Goal: Task Accomplishment & Management: Manage account settings

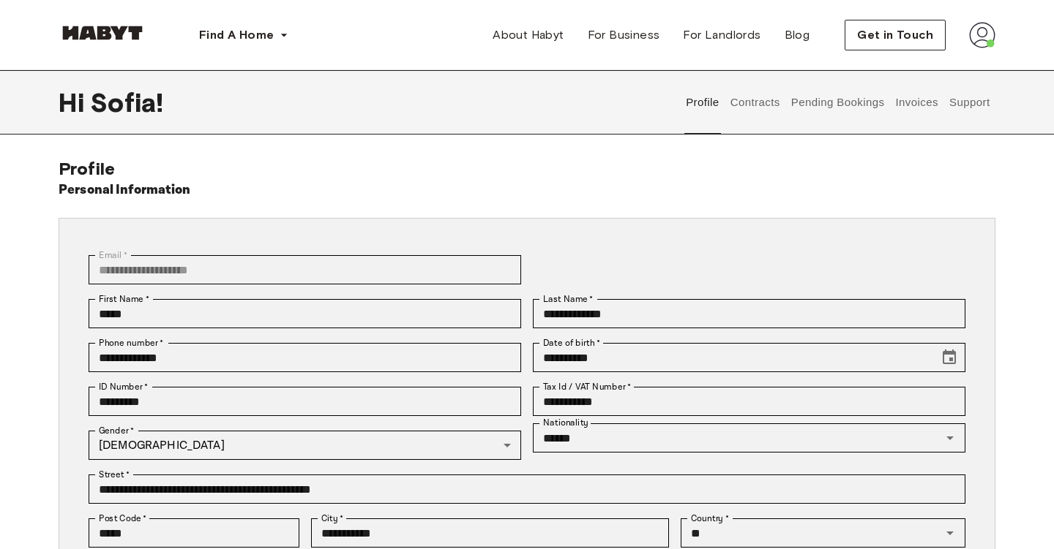
click at [913, 110] on button "Invoices" at bounding box center [916, 102] width 46 height 64
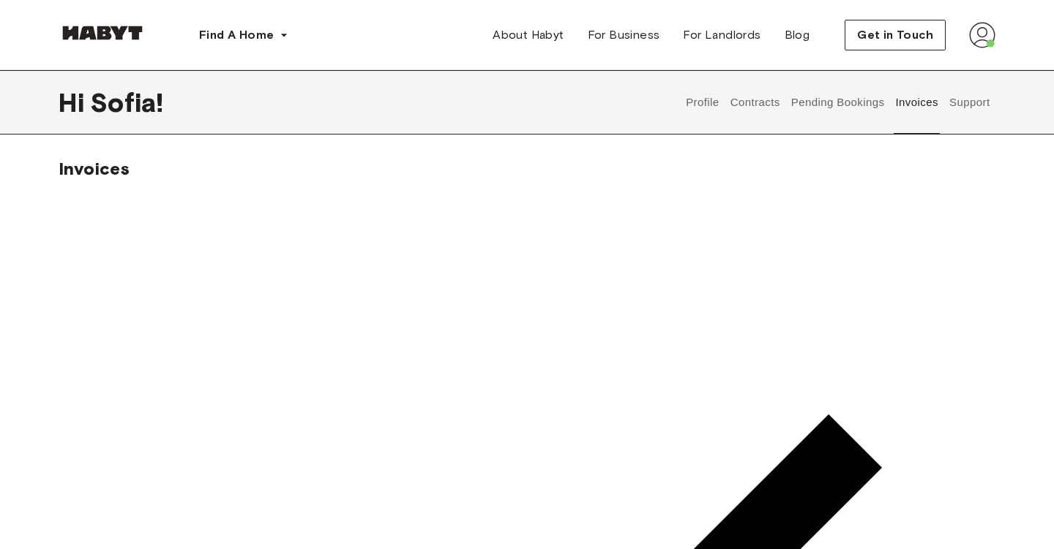
click at [766, 100] on button "Contracts" at bounding box center [754, 102] width 53 height 64
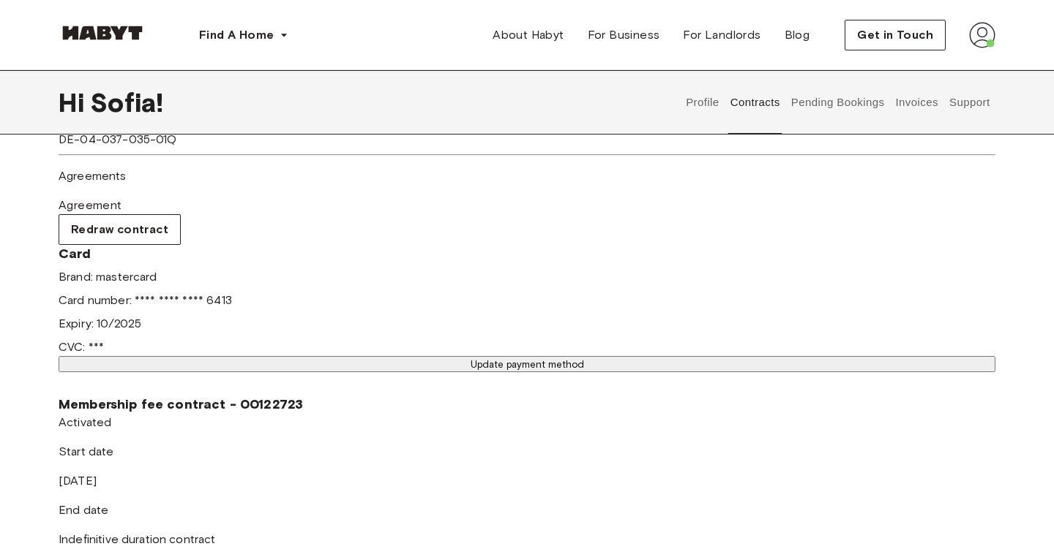
scroll to position [438, 0]
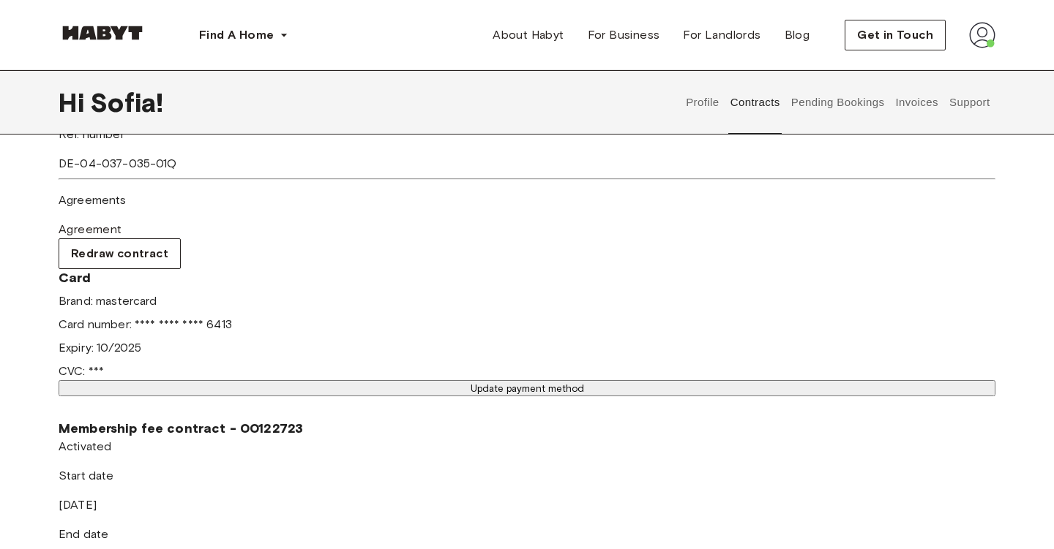
click at [500, 380] on button "Update payment method" at bounding box center [527, 388] width 937 height 16
click at [364, 454] on div at bounding box center [527, 480] width 937 height 173
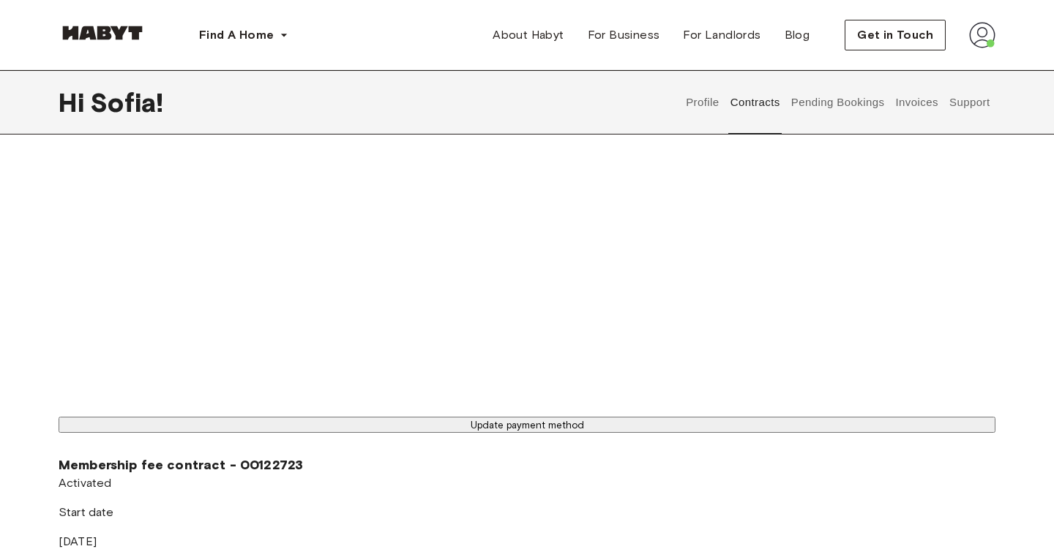
scroll to position [958, 0]
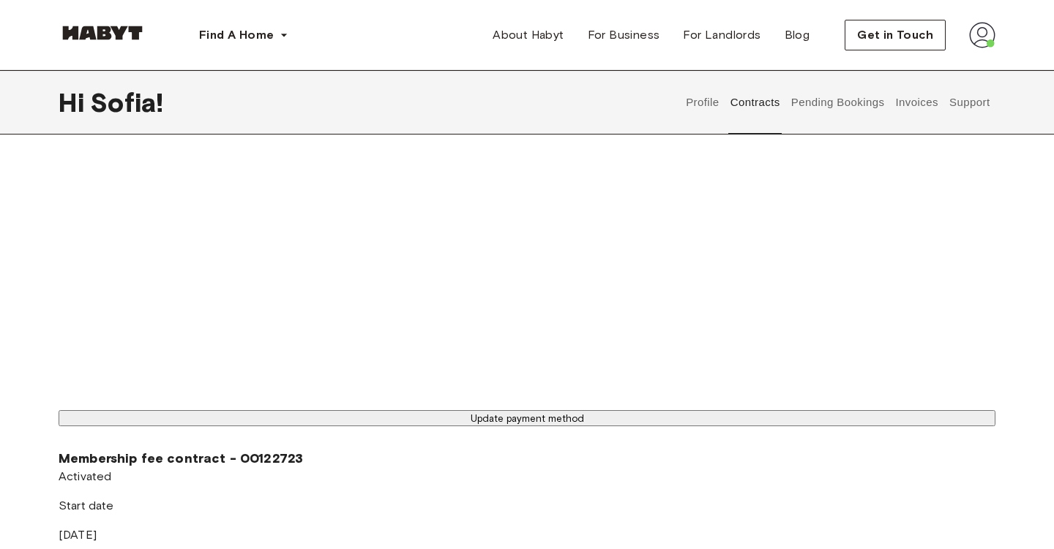
click at [296, 427] on button "Update payment method" at bounding box center [527, 418] width 937 height 16
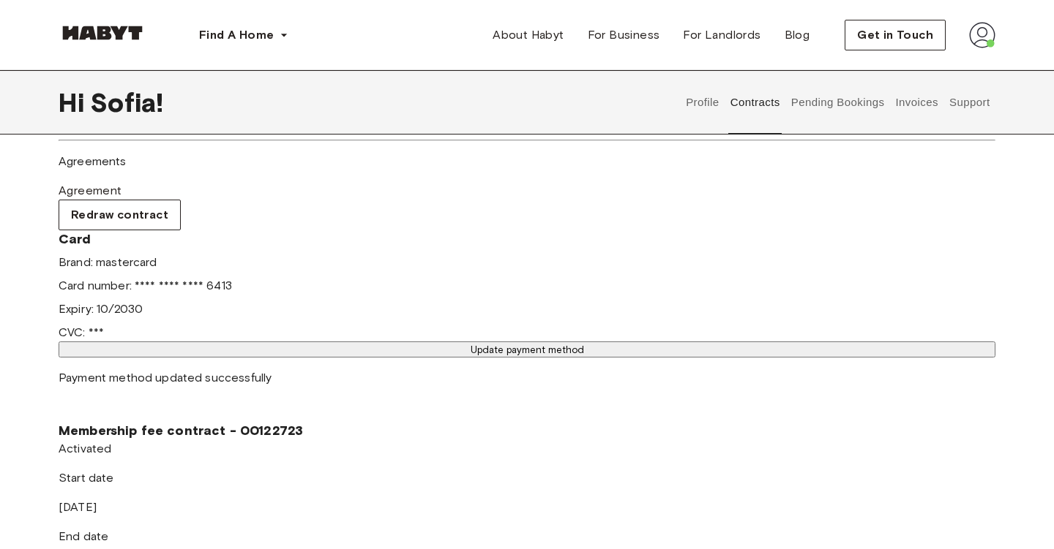
scroll to position [470, 0]
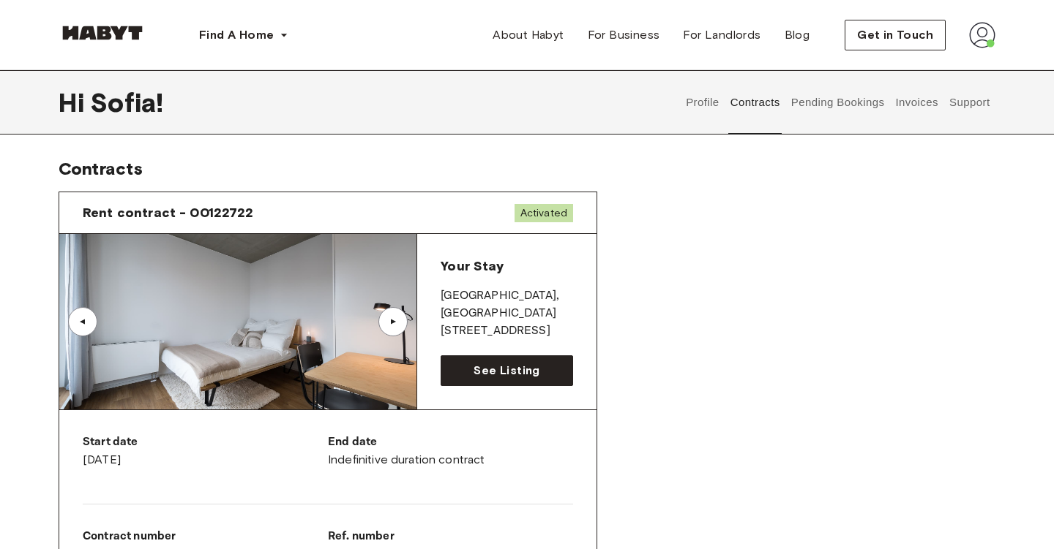
click at [394, 319] on div "▲" at bounding box center [393, 322] width 15 height 9
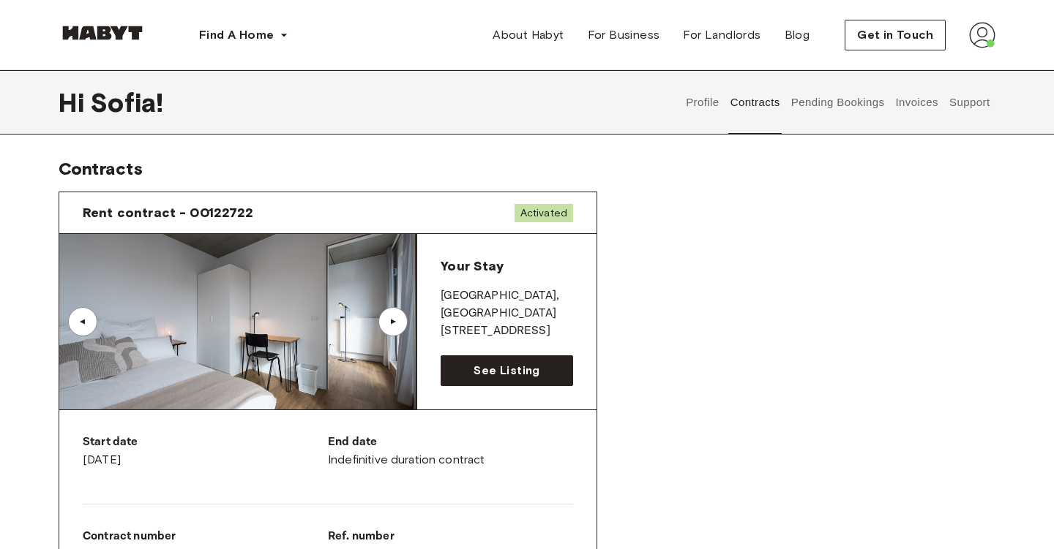
click at [396, 319] on div "▲" at bounding box center [393, 322] width 15 height 9
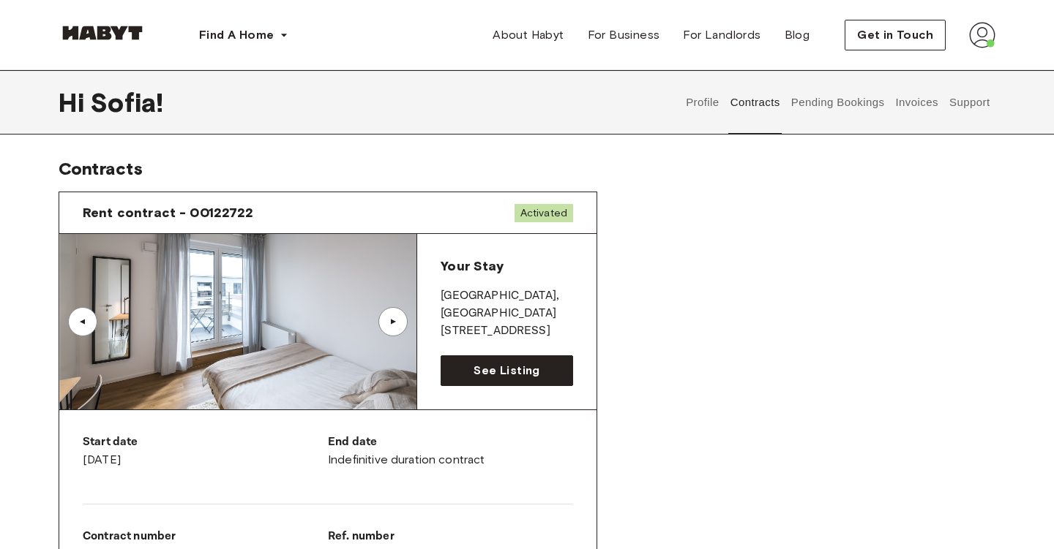
click at [400, 320] on div "▲" at bounding box center [393, 322] width 15 height 9
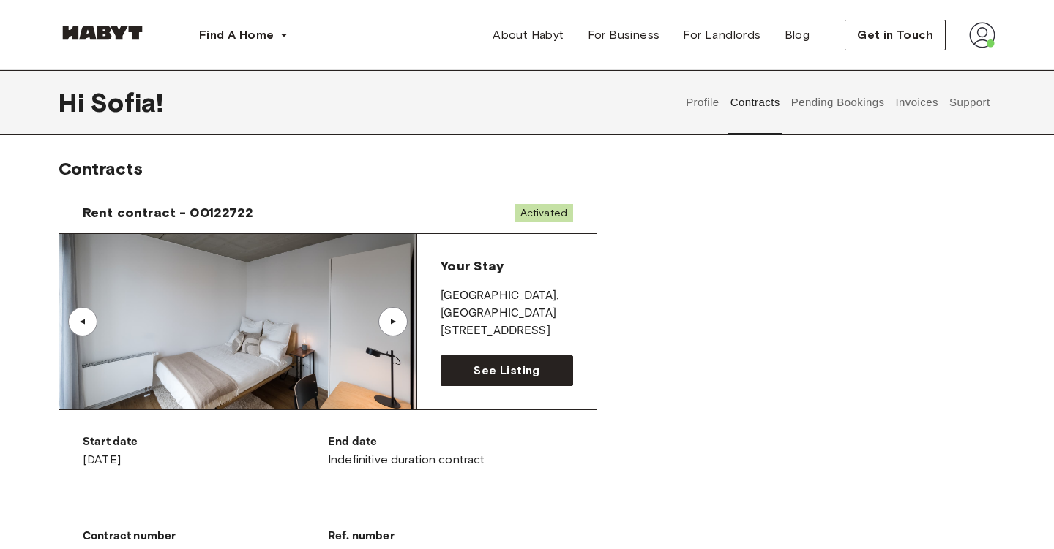
click at [400, 320] on div "▲" at bounding box center [393, 322] width 15 height 9
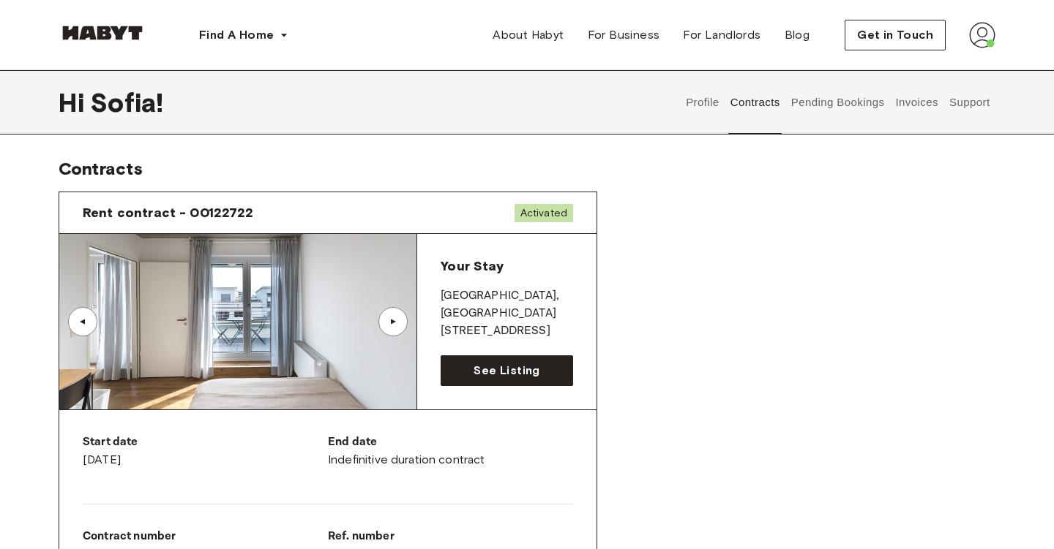
click at [400, 320] on div "▲" at bounding box center [393, 322] width 15 height 9
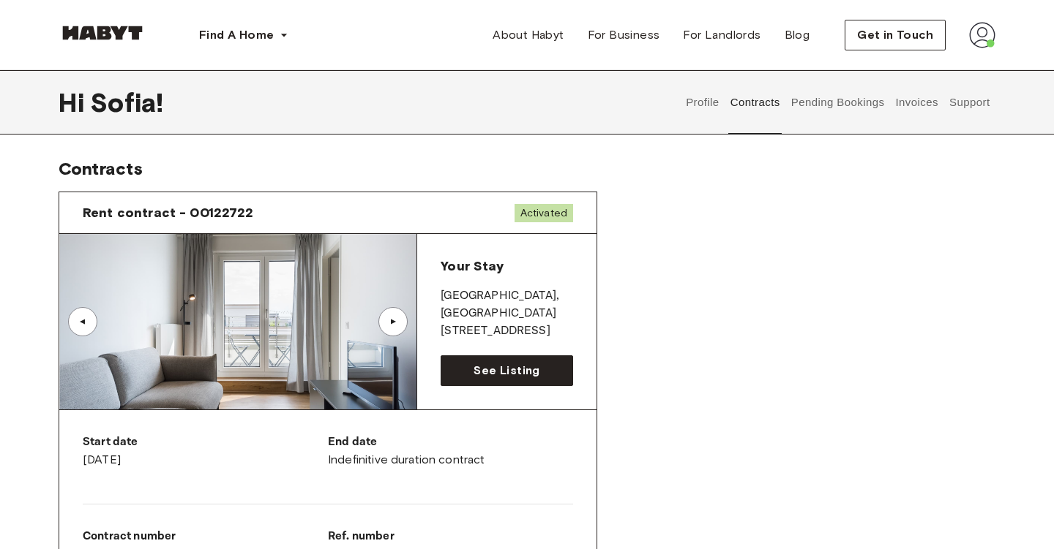
click at [75, 314] on div "▲" at bounding box center [82, 321] width 29 height 29
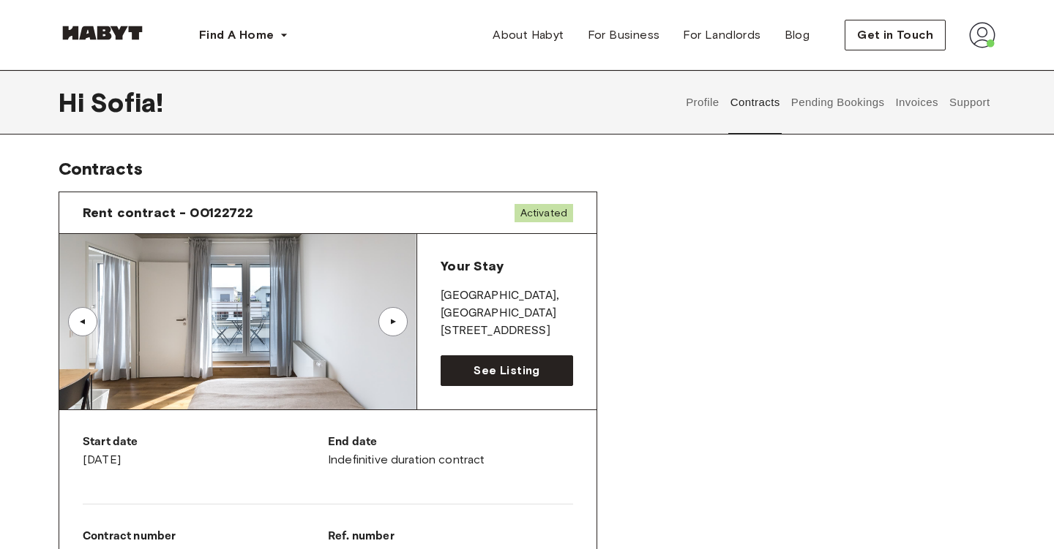
click at [75, 314] on div "▲" at bounding box center [82, 321] width 29 height 29
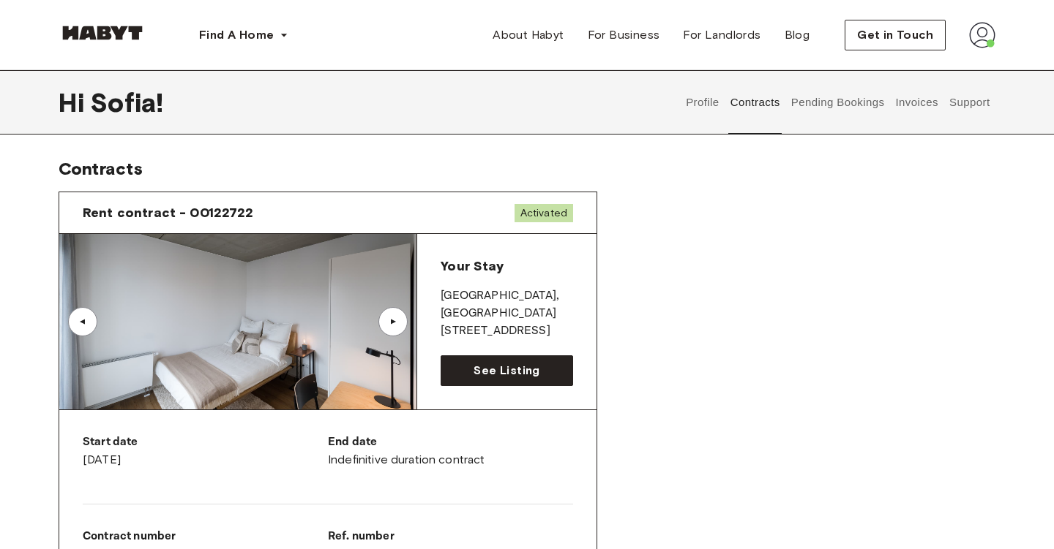
click at [397, 313] on div "▲" at bounding box center [392, 321] width 29 height 29
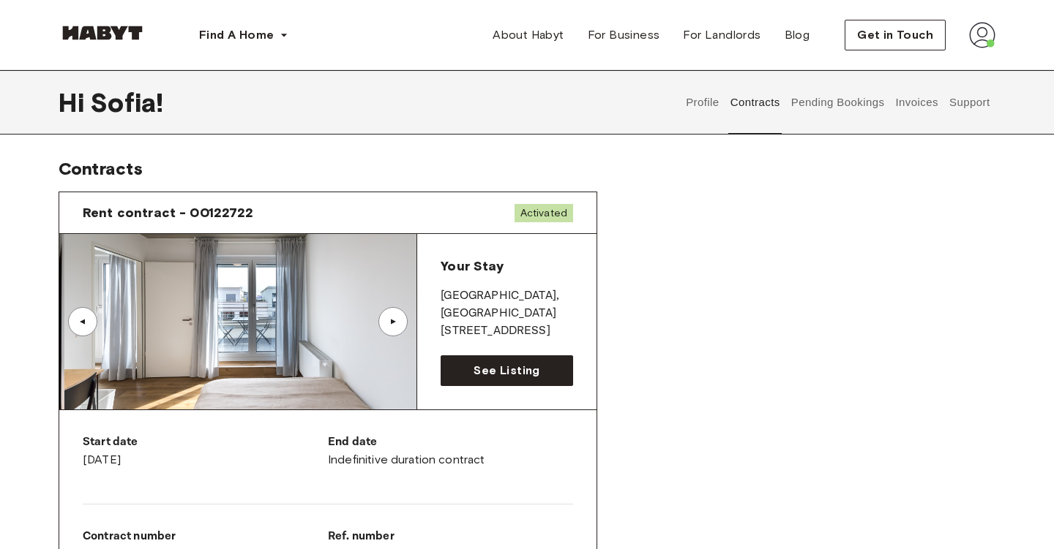
click at [397, 313] on div "▲" at bounding box center [392, 321] width 29 height 29
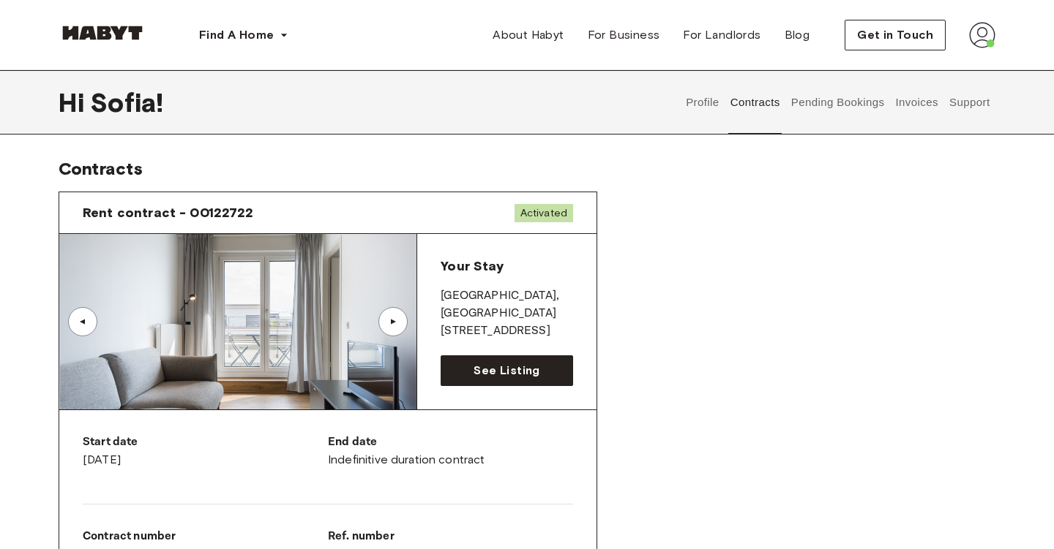
click at [397, 313] on div "▲" at bounding box center [392, 321] width 29 height 29
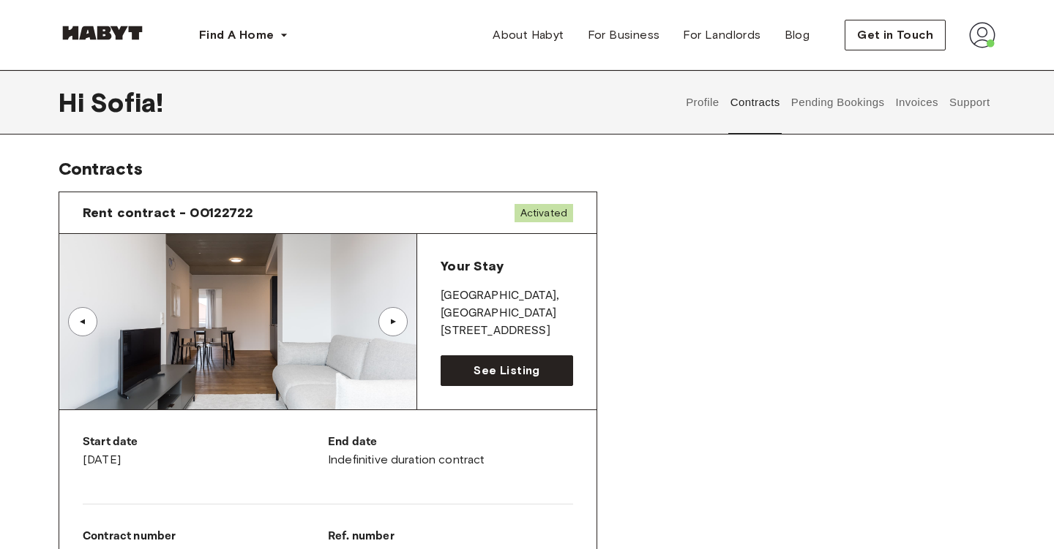
click at [95, 327] on div "▲" at bounding box center [82, 321] width 29 height 29
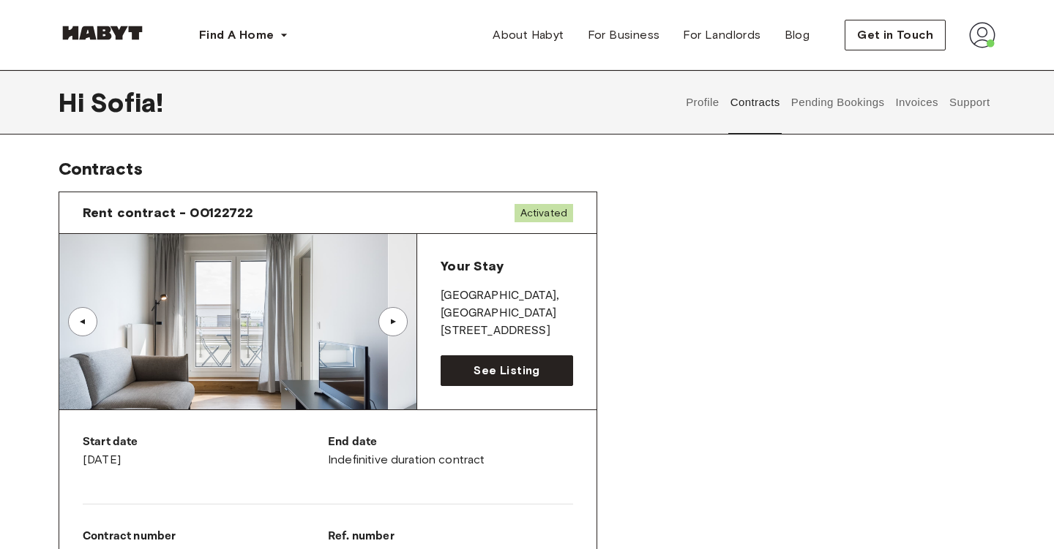
click at [95, 327] on div "▲" at bounding box center [82, 321] width 29 height 29
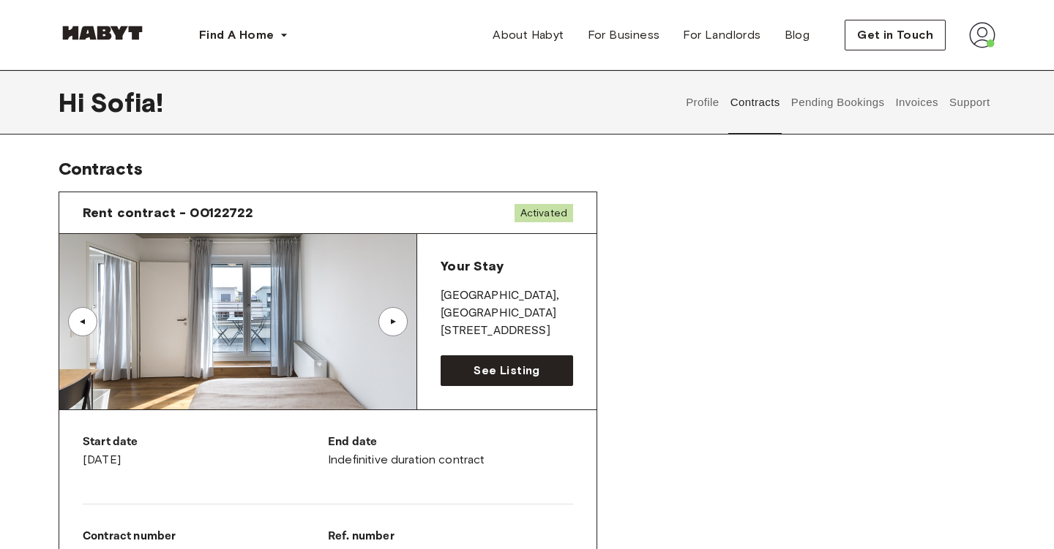
click at [400, 325] on div "▲" at bounding box center [393, 322] width 15 height 9
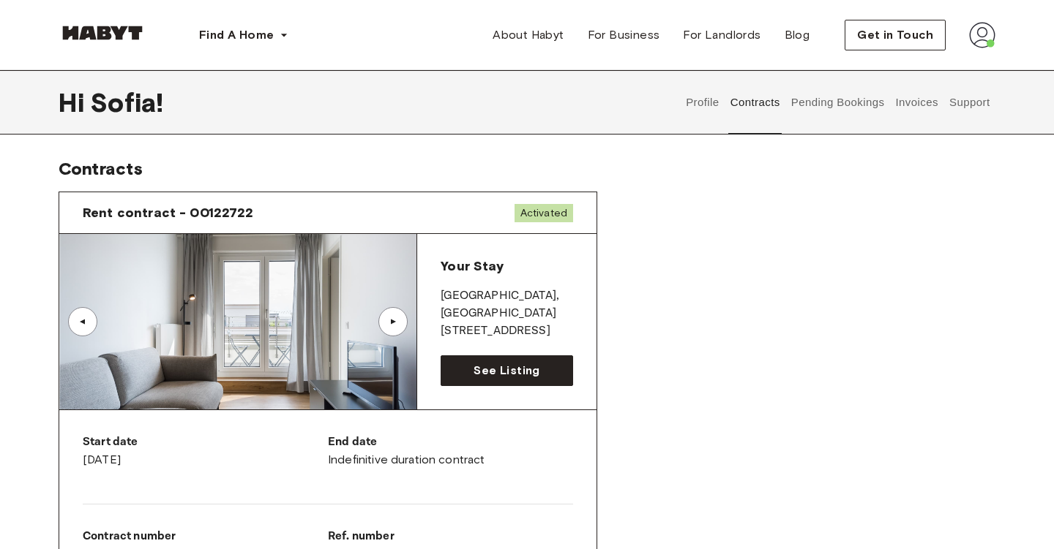
click at [78, 314] on div "▲" at bounding box center [82, 321] width 29 height 29
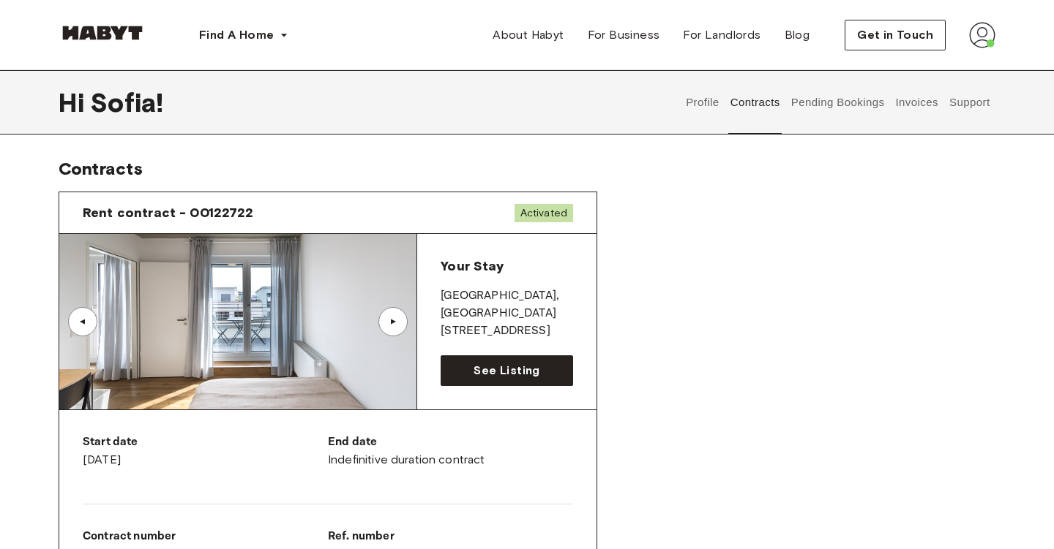
click at [397, 320] on div "▲" at bounding box center [393, 322] width 15 height 9
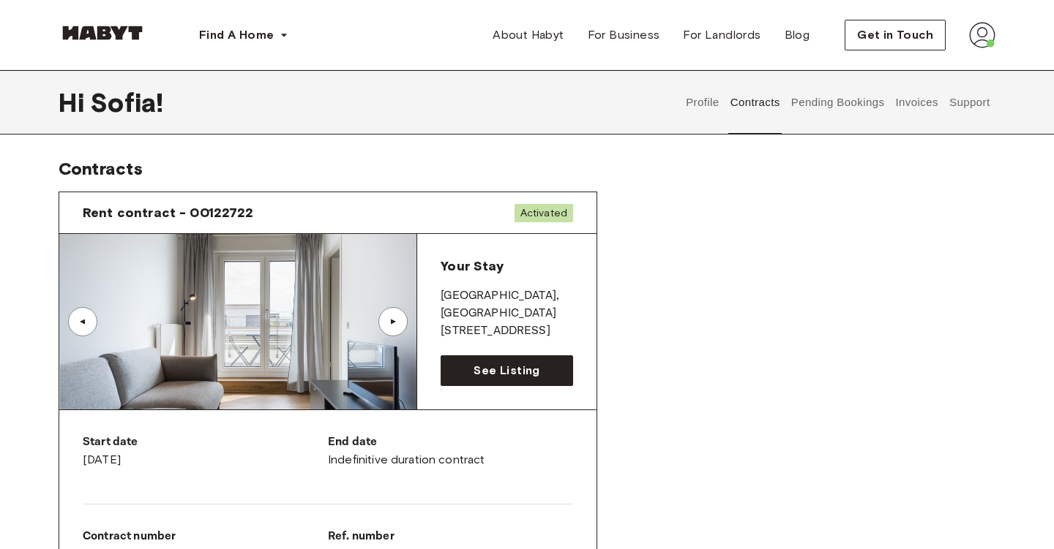
click at [397, 320] on div "▲" at bounding box center [393, 322] width 15 height 9
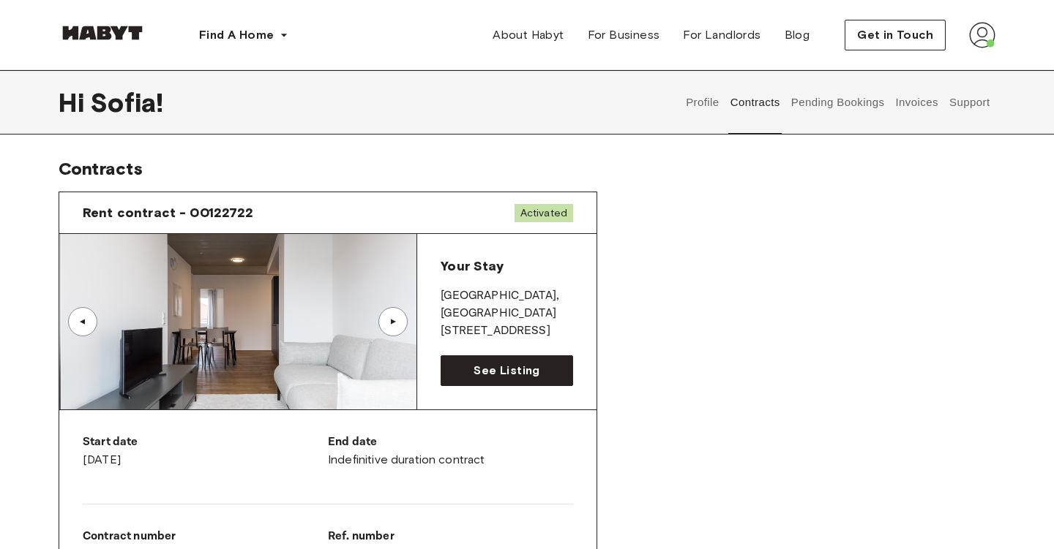
click at [397, 320] on div "▲" at bounding box center [393, 322] width 15 height 9
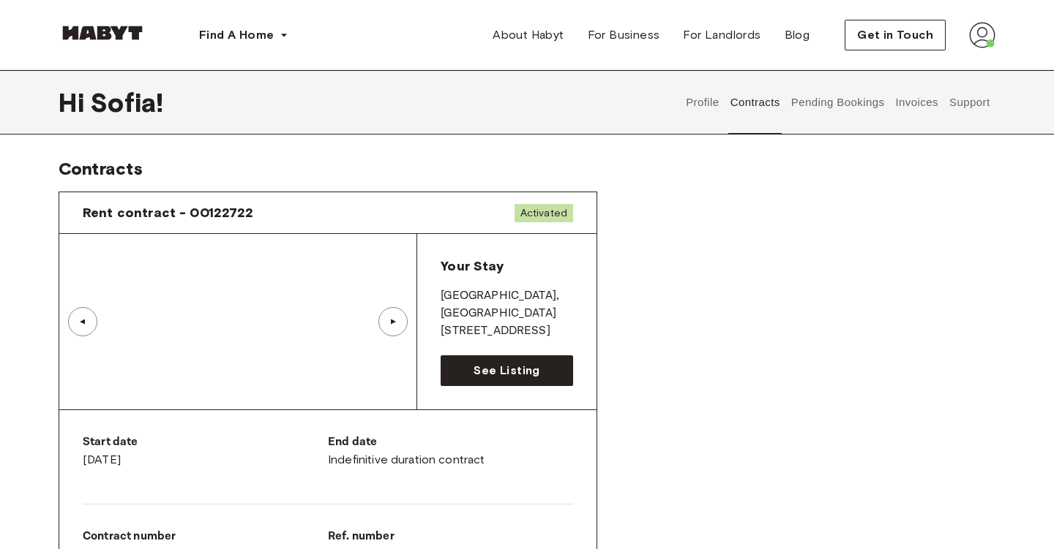
click at [397, 320] on div "▲" at bounding box center [393, 322] width 15 height 9
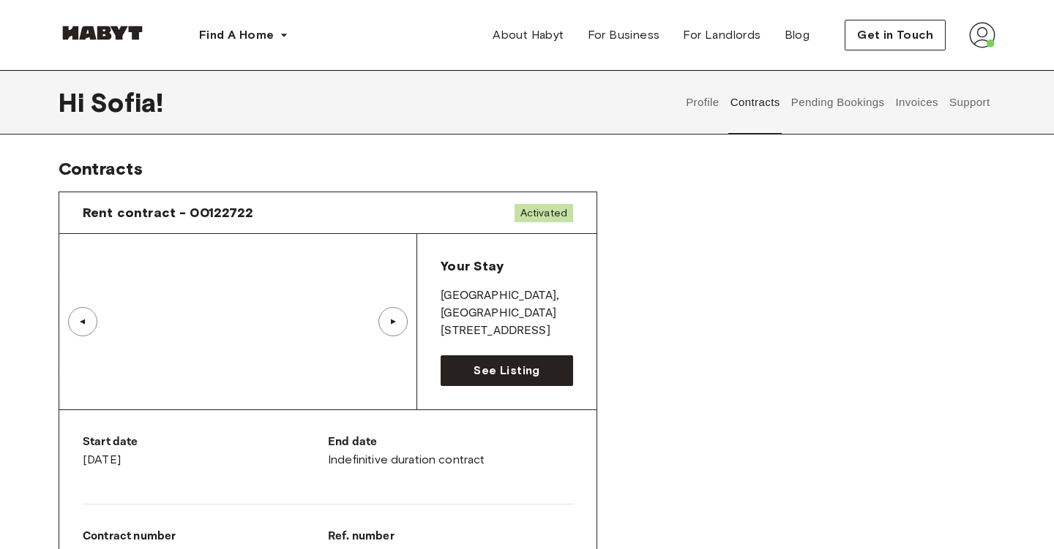
click at [397, 320] on div "▲" at bounding box center [393, 322] width 15 height 9
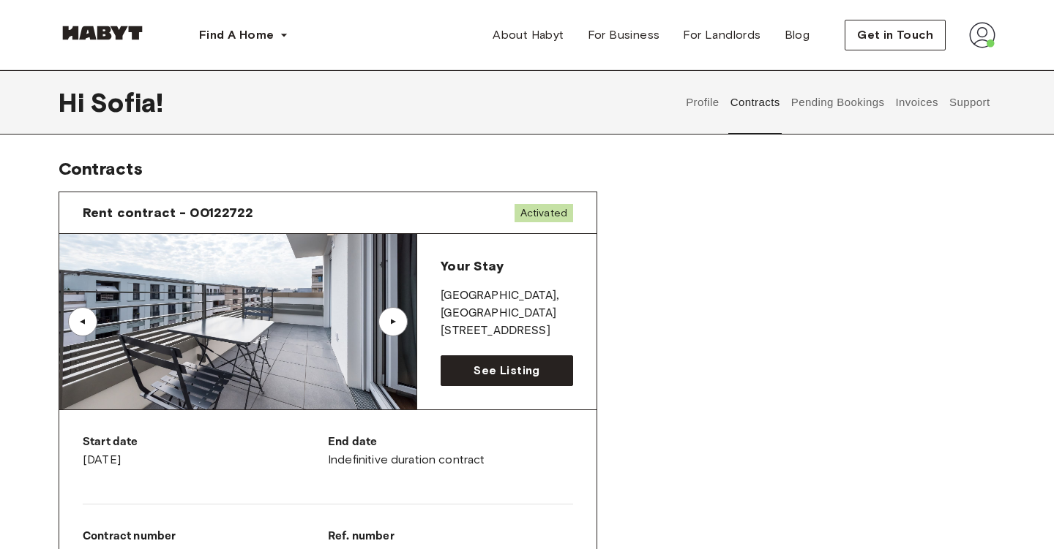
click at [397, 320] on div "▲" at bounding box center [393, 322] width 15 height 9
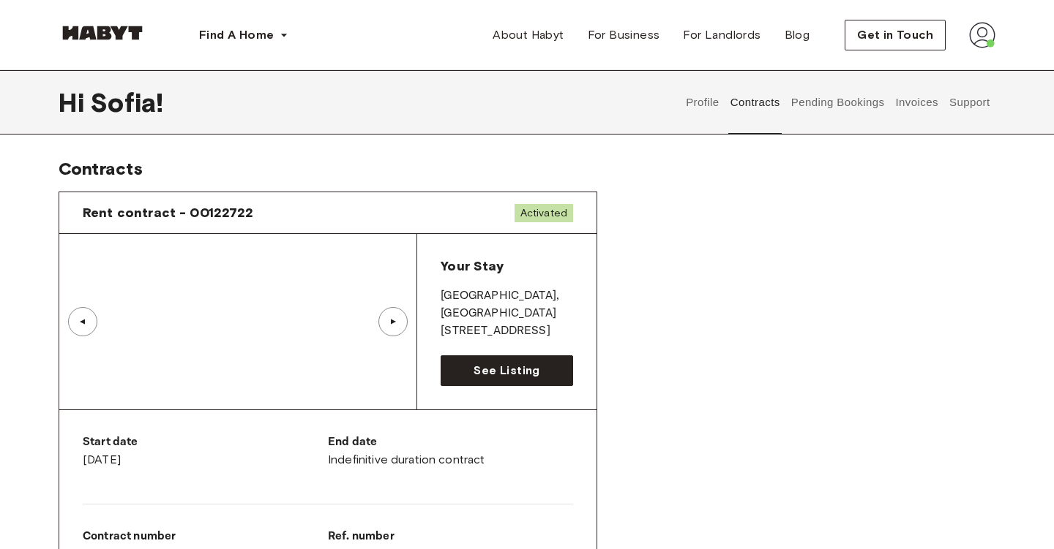
click at [398, 310] on div "▲" at bounding box center [392, 321] width 29 height 29
click at [399, 315] on div "▲" at bounding box center [392, 321] width 29 height 29
